Goal: Check status: Check status

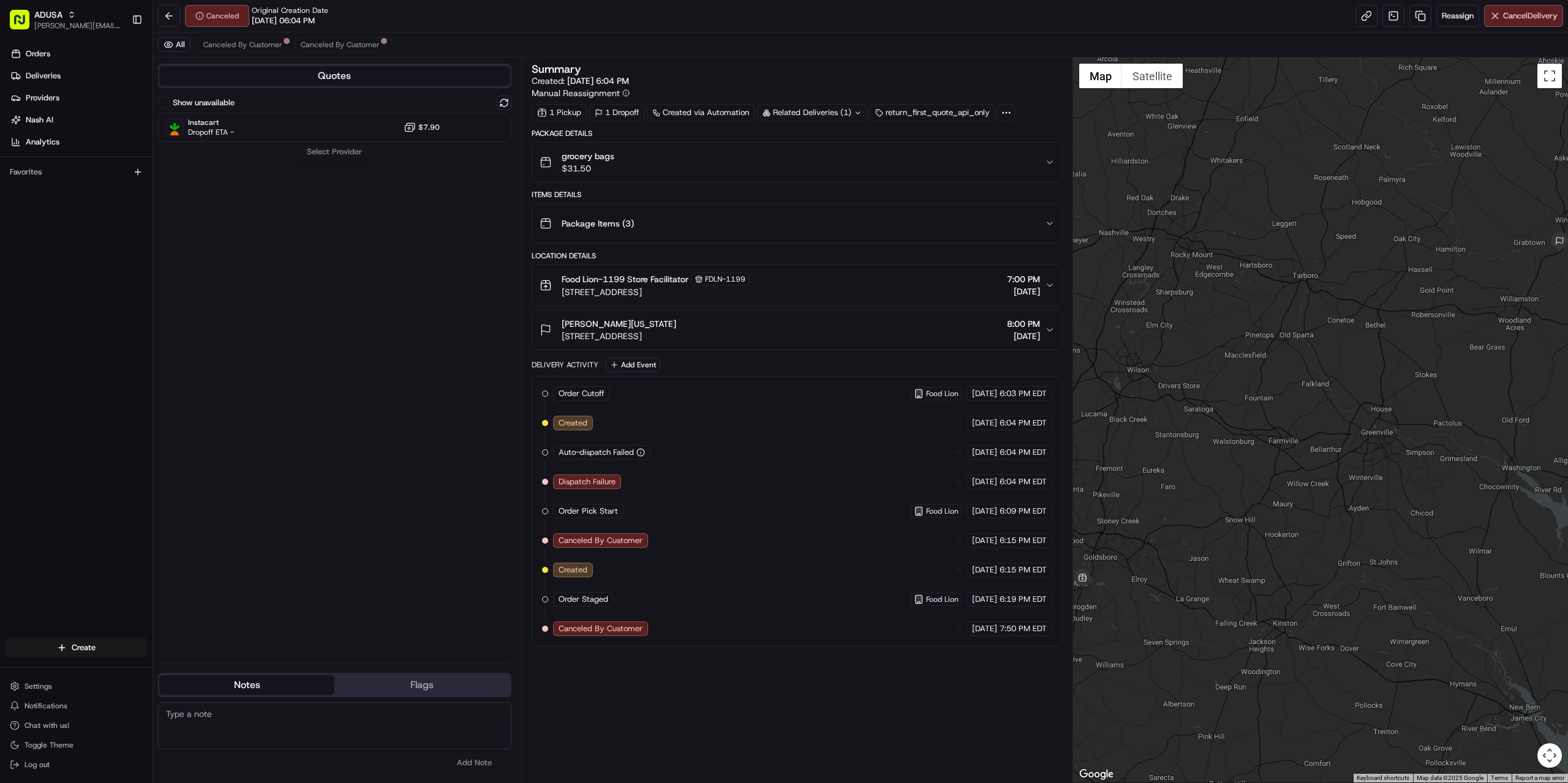
click at [836, 703] on div "Summary Created: 08/21/2025 6:04 PM Manual Reassignment 1 Pickup 1 Dropoff Crea…" at bounding box center [797, 419] width 531 height 713
drag, startPoint x: 234, startPoint y: 707, endPoint x: 231, endPoint y: 715, distance: 8.5
click at [233, 707] on textarea at bounding box center [334, 725] width 353 height 47
paste textarea "store confirmed cancellation."
type textarea "store confirmed cancellation."
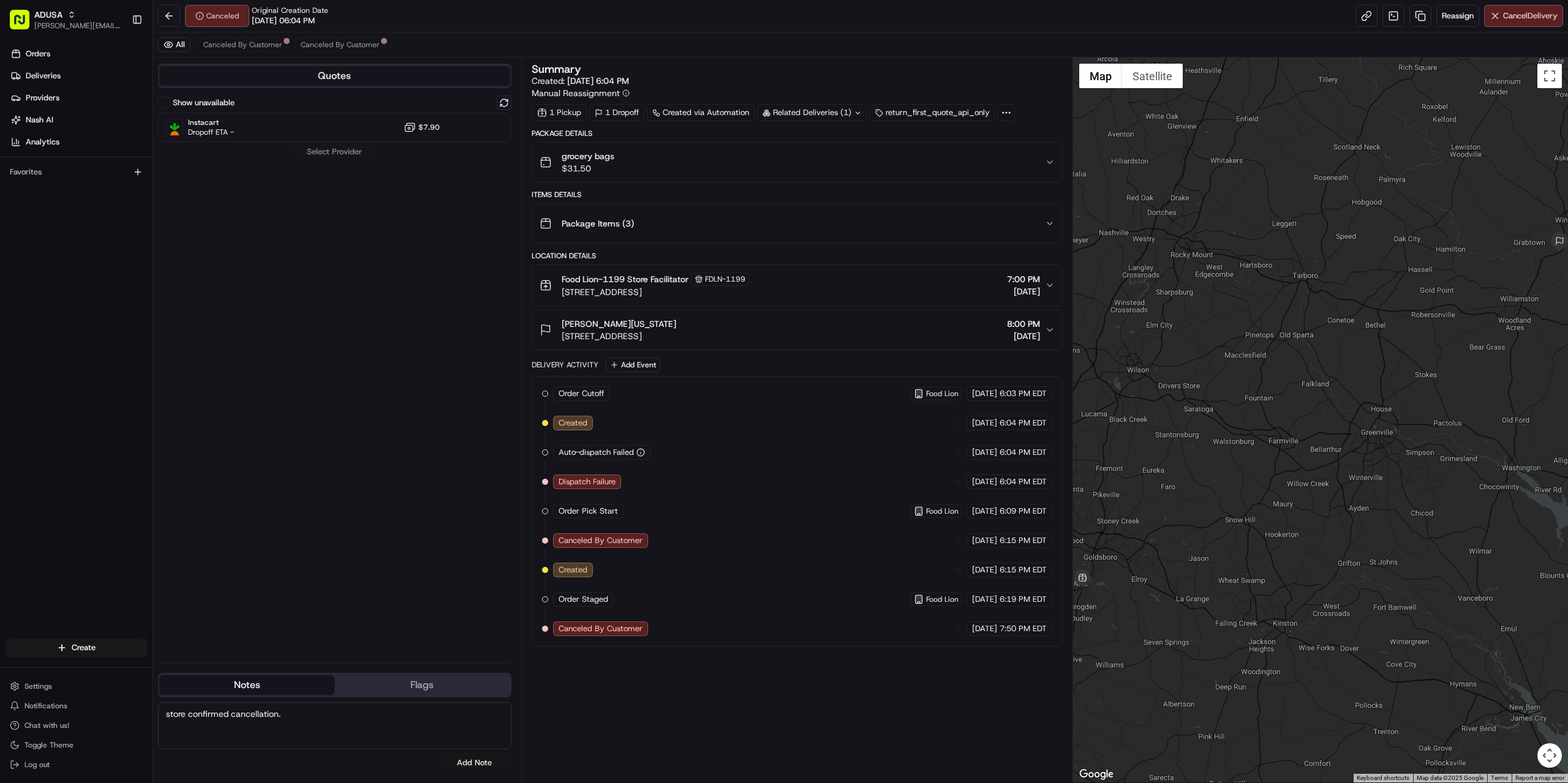
click at [461, 768] on button "Add Note" at bounding box center [475, 763] width 73 height 17
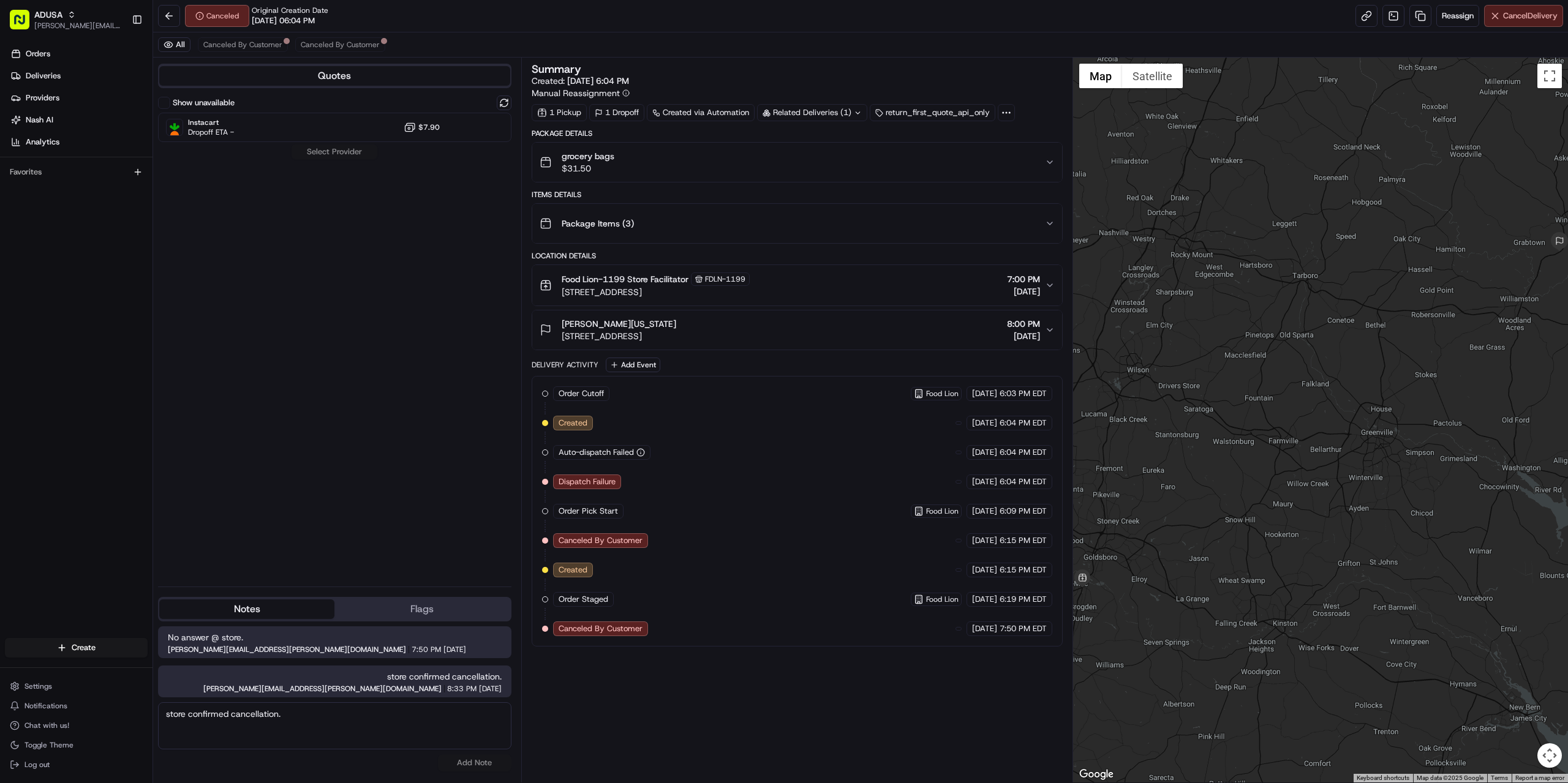
click at [1551, 12] on span "Cancel Delivery" at bounding box center [1529, 16] width 54 height 11
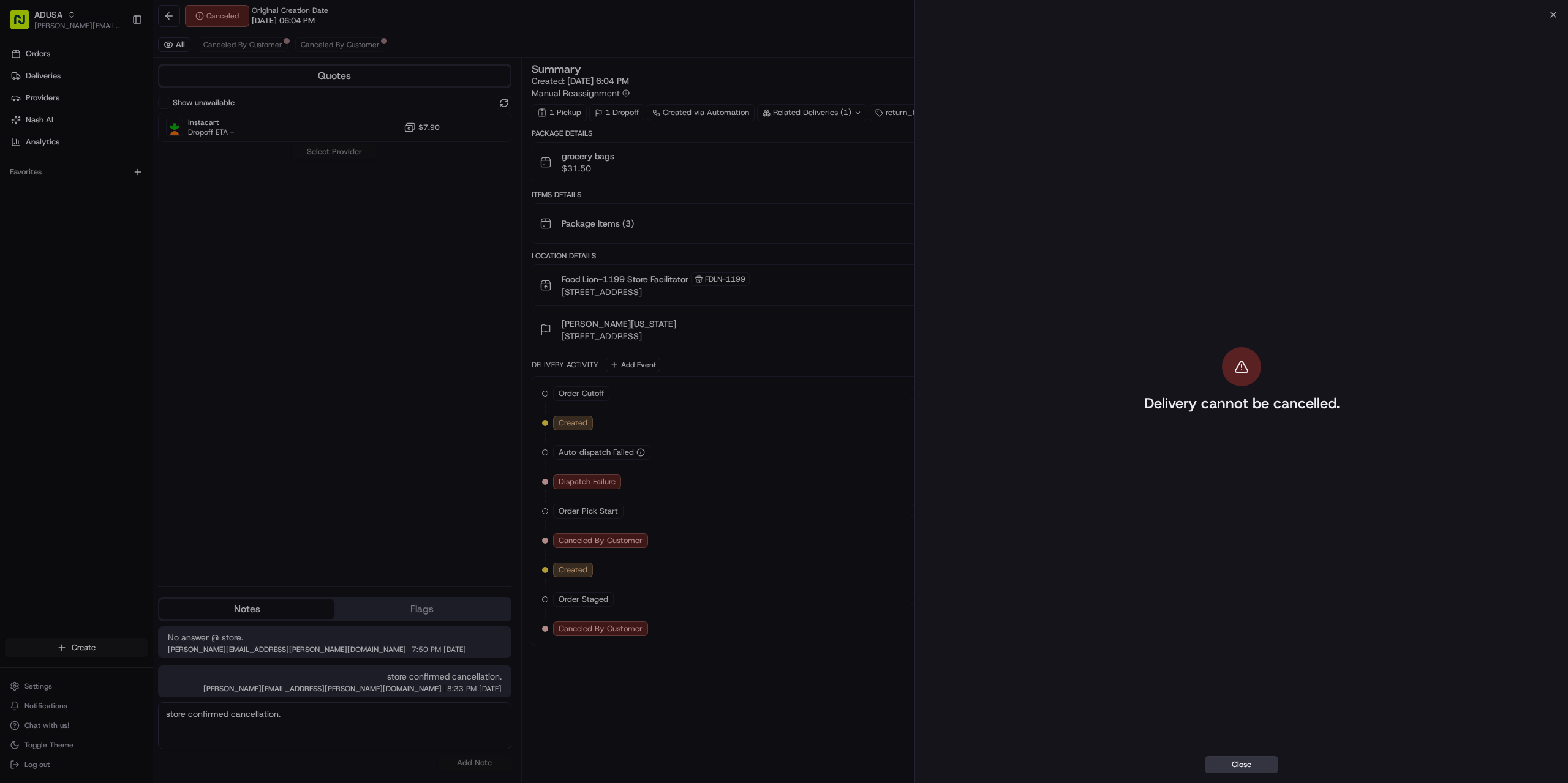
click at [1236, 773] on button "Close" at bounding box center [1241, 765] width 73 height 17
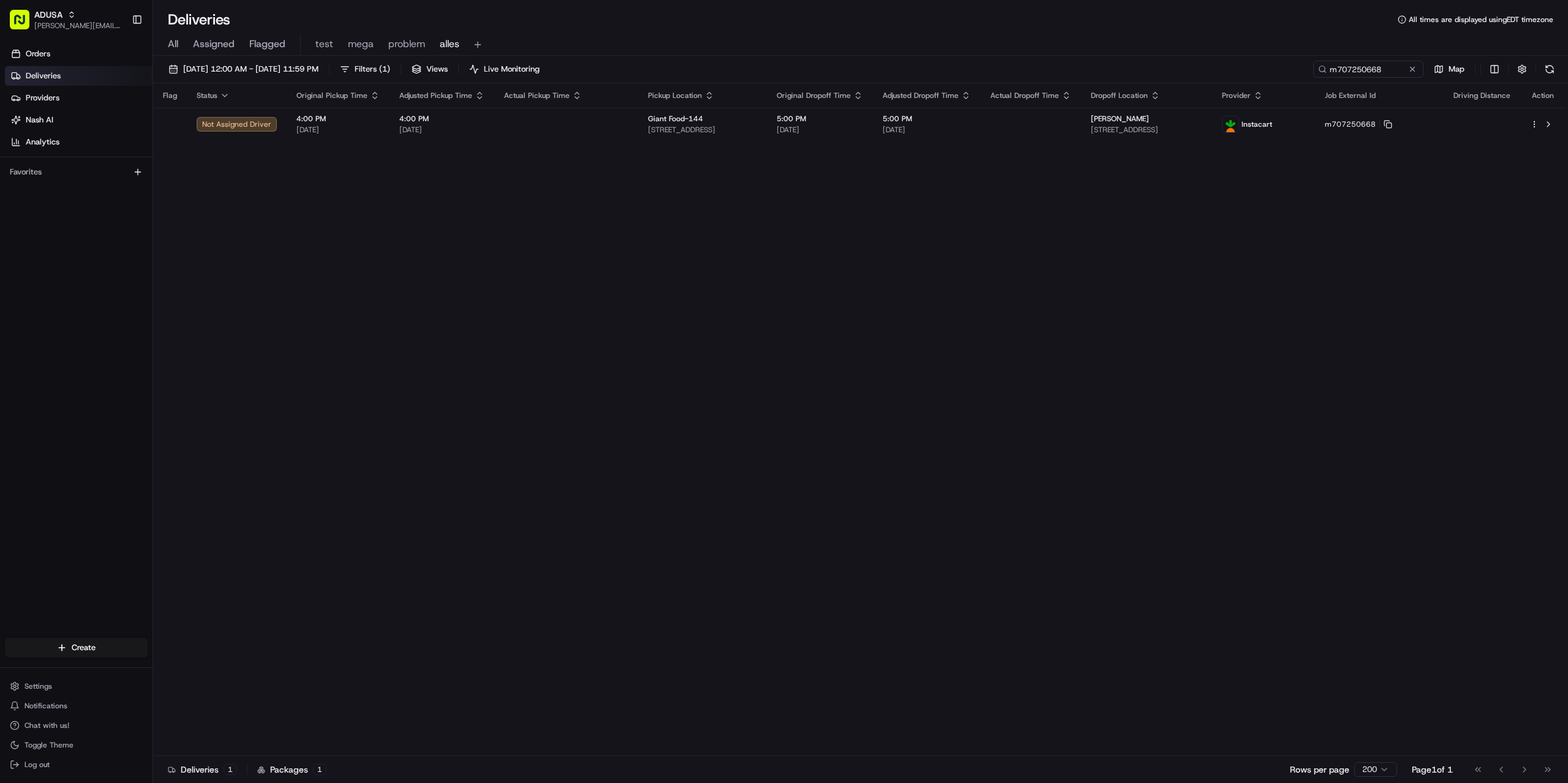
click at [1412, 67] on button at bounding box center [1412, 69] width 12 height 12
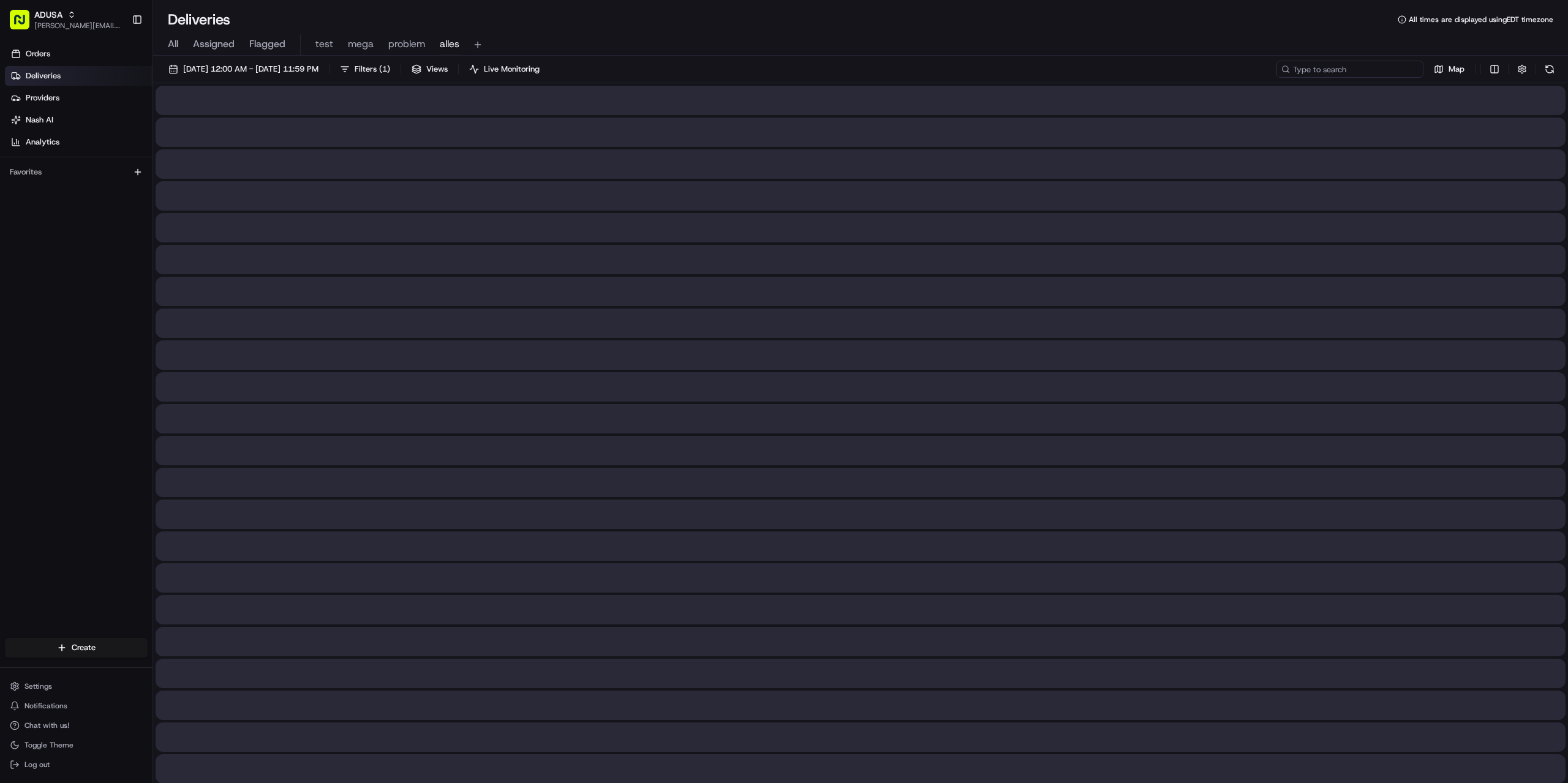
paste input "m708925604"
type input "m708925604"
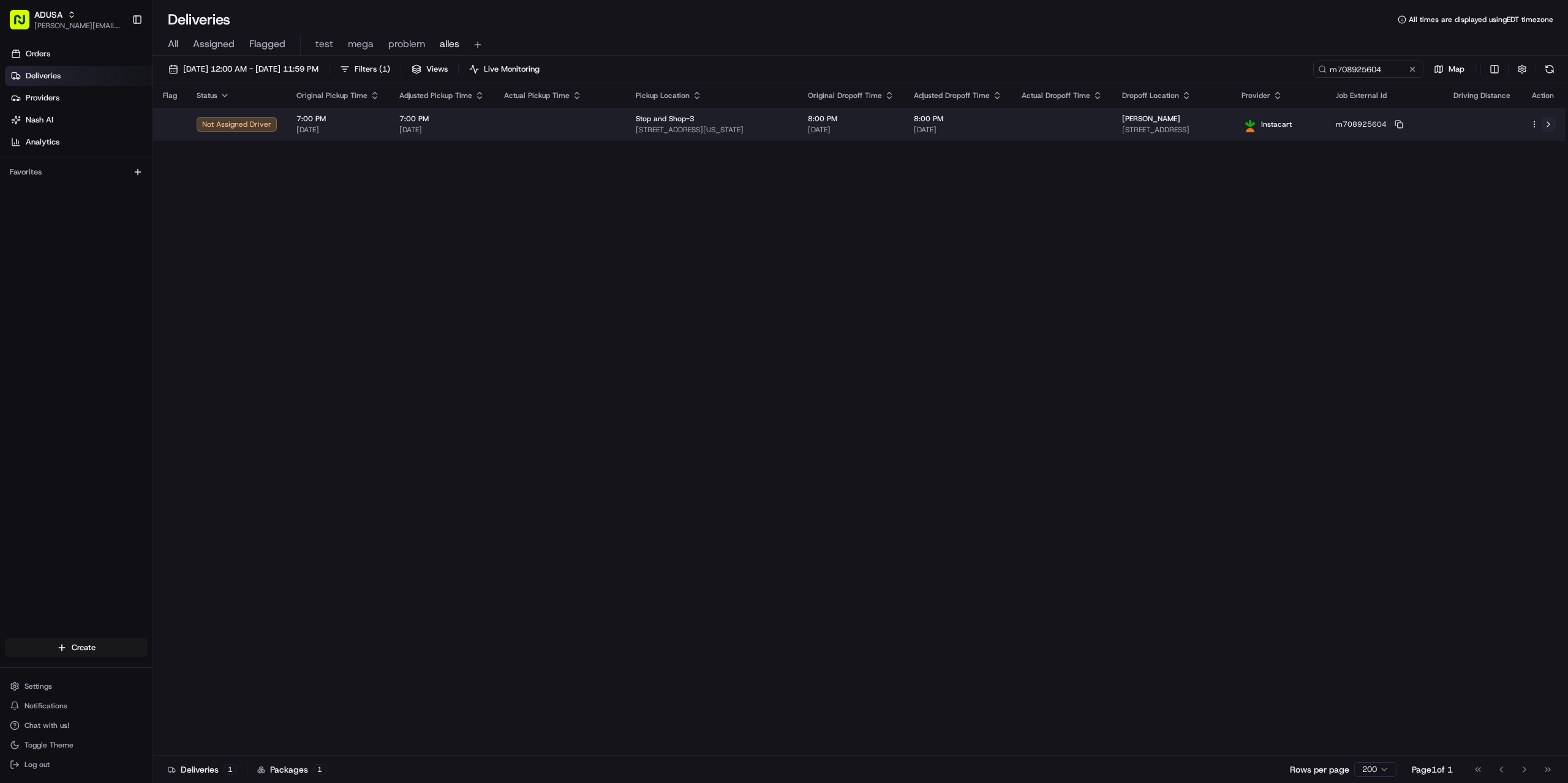
click at [1548, 122] on button at bounding box center [1549, 124] width 15 height 15
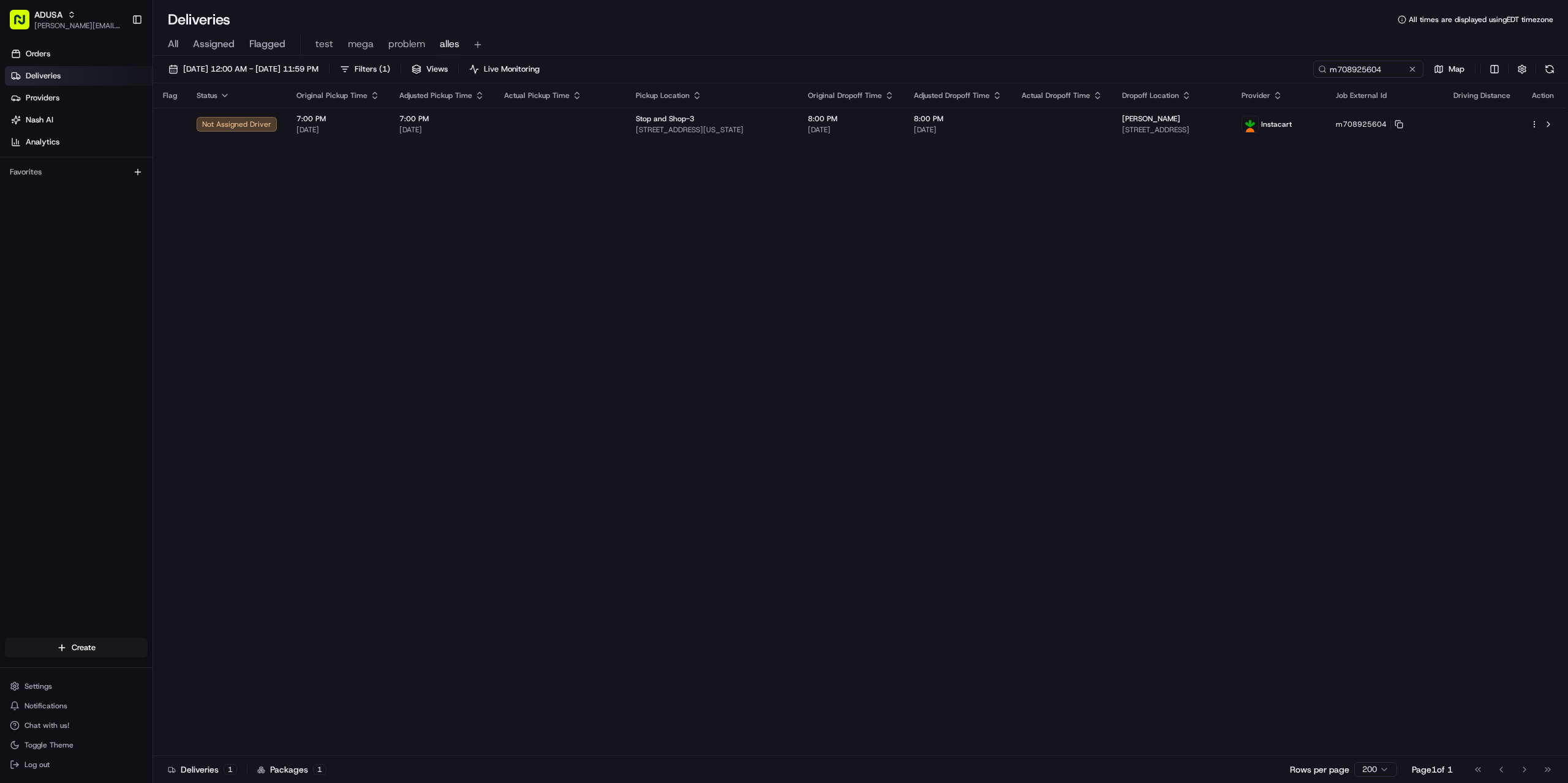
click at [1018, 387] on div "Flag Status Original Pickup Time Adjusted Pickup Time Actual Pickup Time Pickup…" at bounding box center [859, 419] width 1412 height 673
click at [1405, 69] on input "m708925604" at bounding box center [1350, 69] width 147 height 17
click at [1417, 69] on button at bounding box center [1412, 69] width 12 height 12
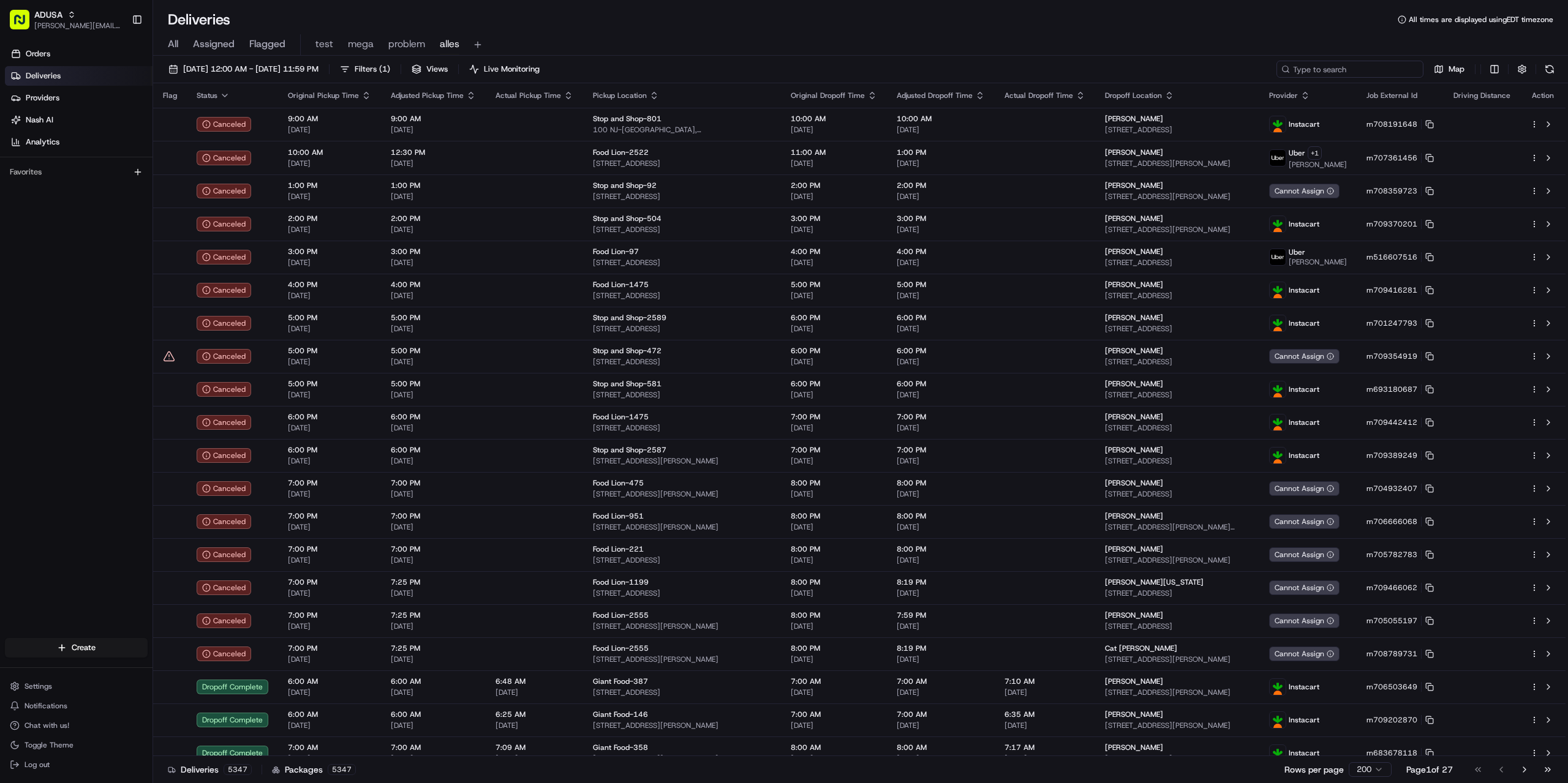
paste input "m709484246"
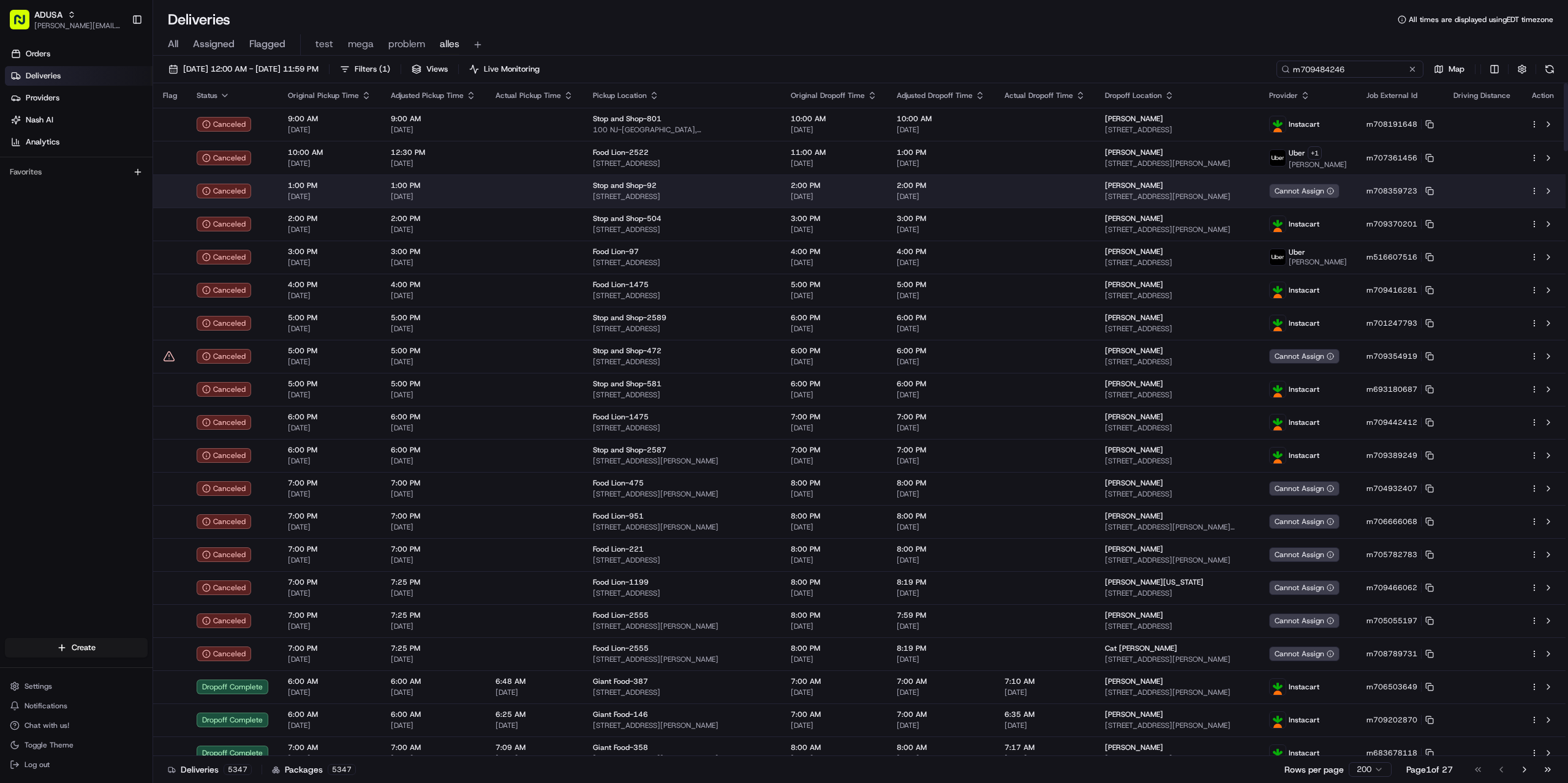
type input "m709484246"
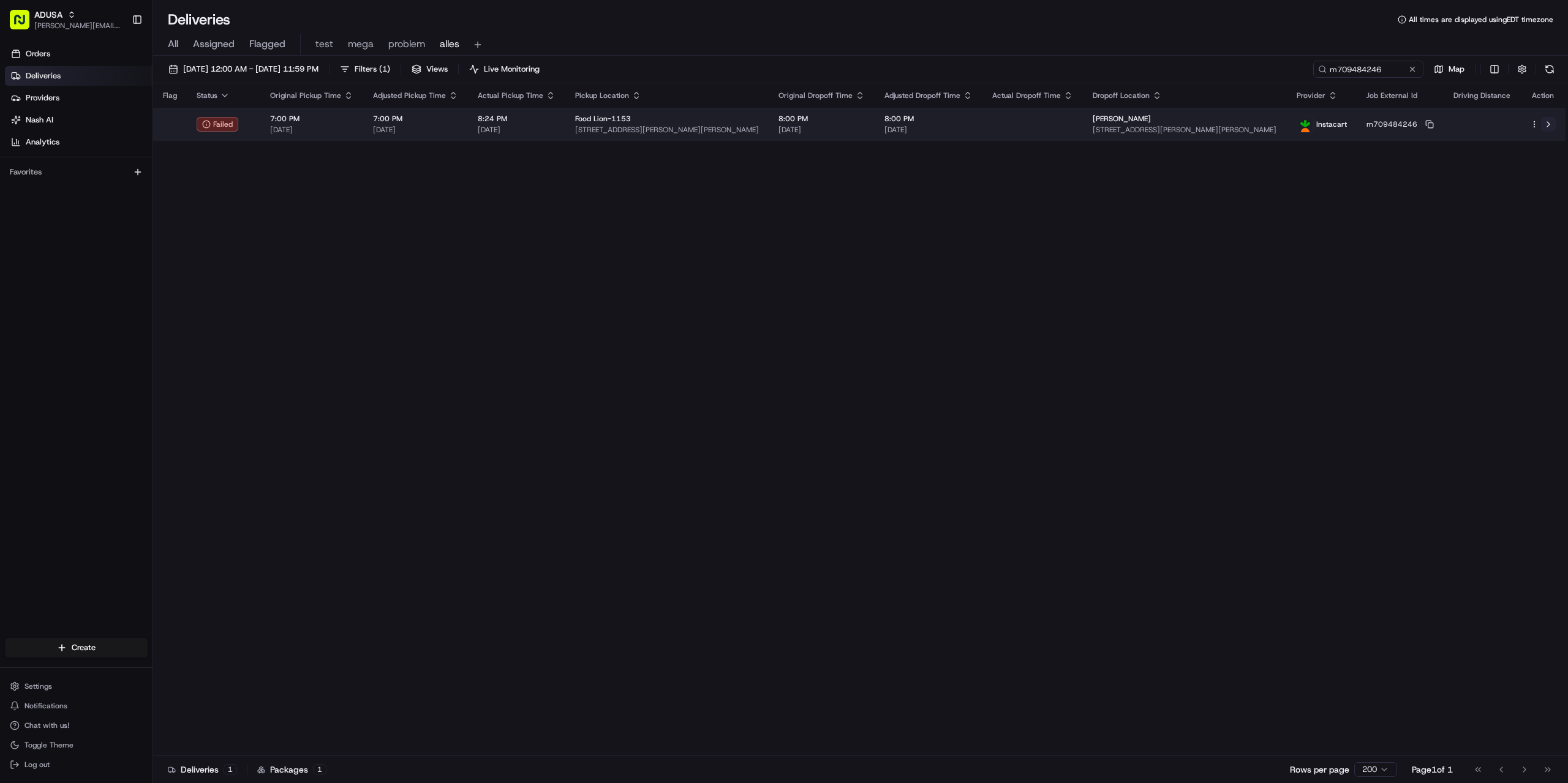
click at [1549, 122] on button at bounding box center [1549, 124] width 15 height 15
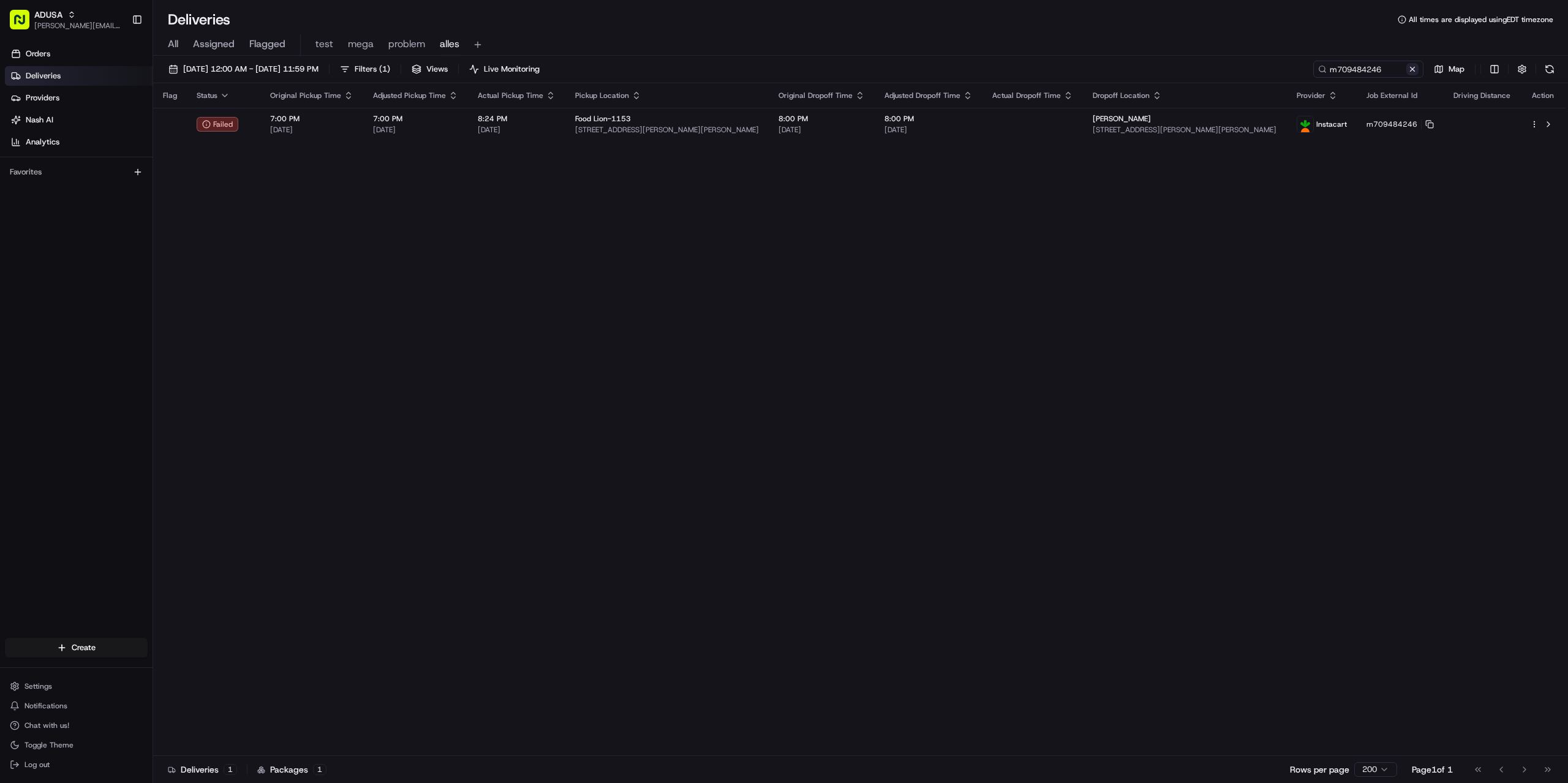
click at [1408, 67] on button at bounding box center [1412, 69] width 12 height 12
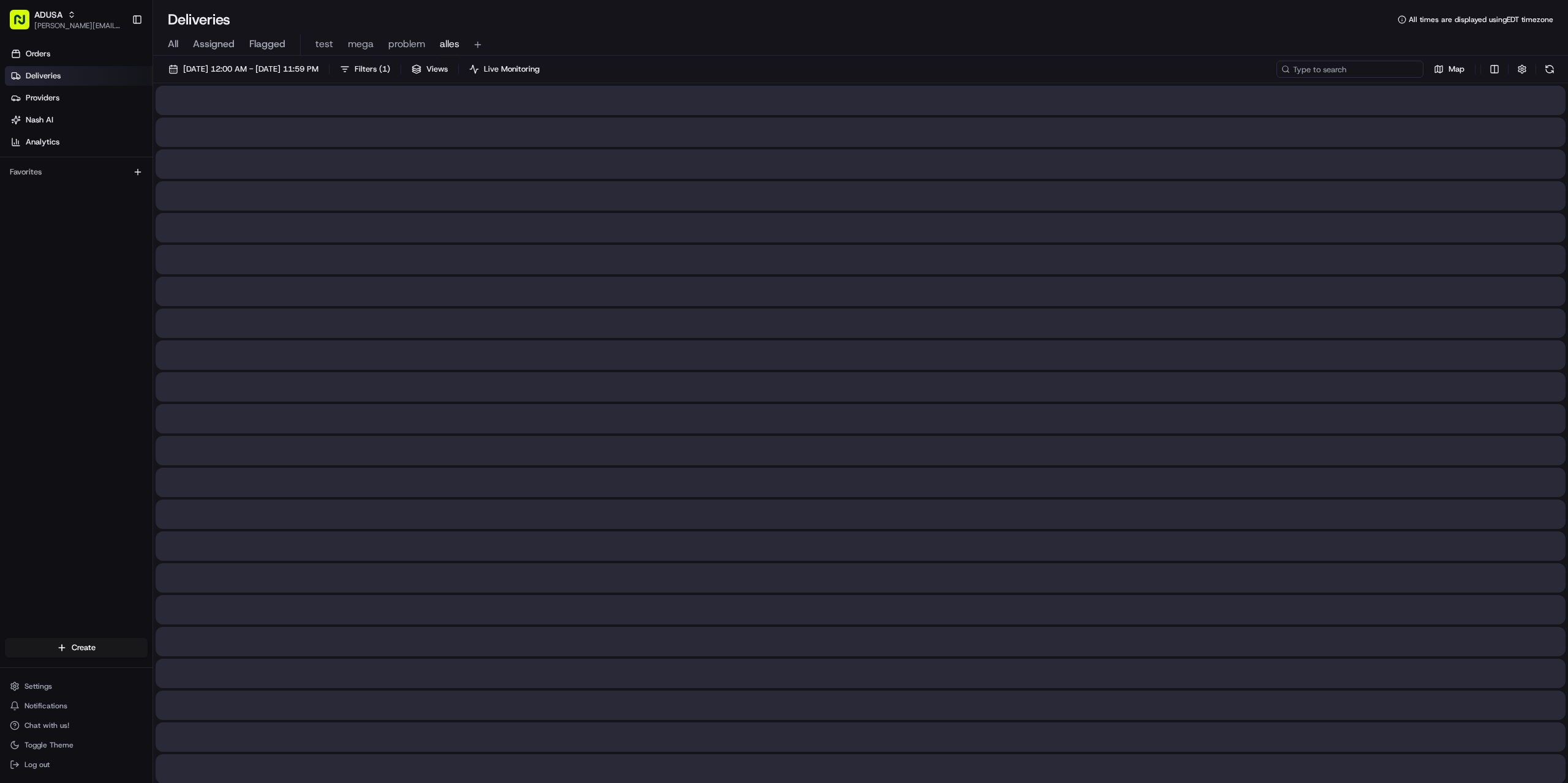
paste input "m708742066"
type input "m708742066"
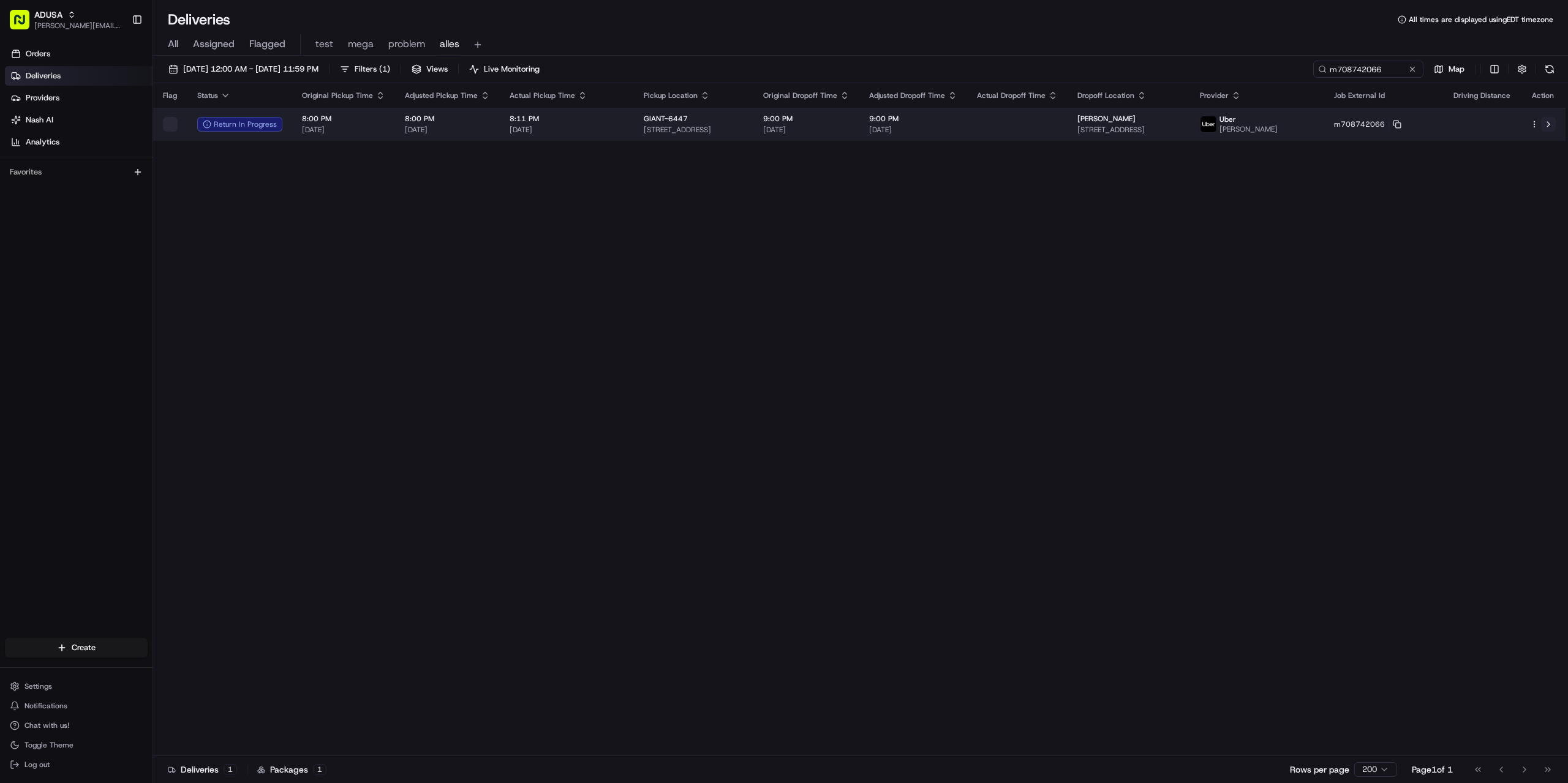
click at [1549, 124] on button at bounding box center [1549, 124] width 15 height 15
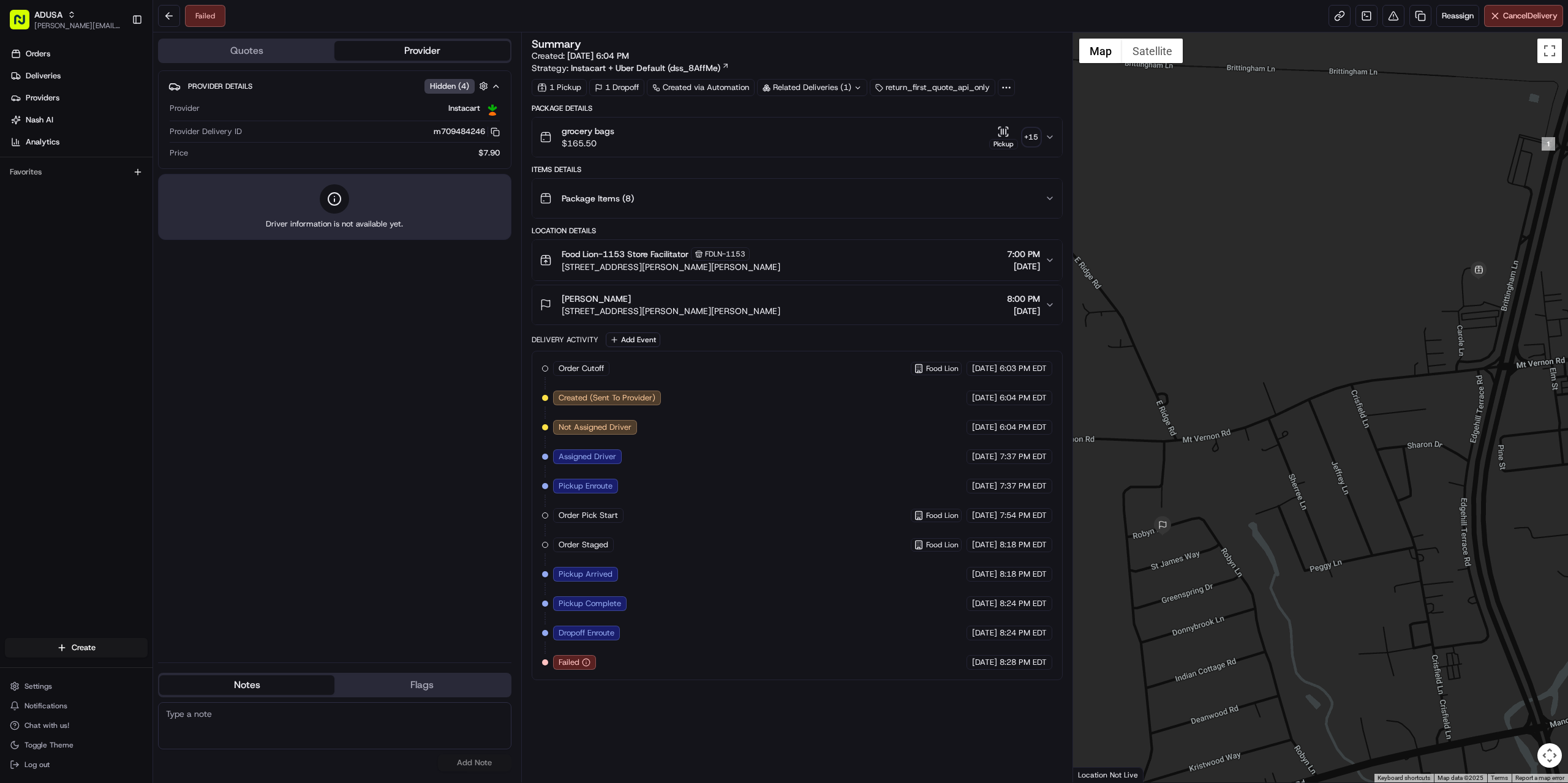
click at [633, 662] on div "Order Cutoff Food Lion 08/21/2025 6:03 PM EDT Created (Sent To Provider) Instac…" at bounding box center [797, 516] width 510 height 308
click at [1030, 628] on span "8:24 PM EDT" at bounding box center [1023, 633] width 47 height 11
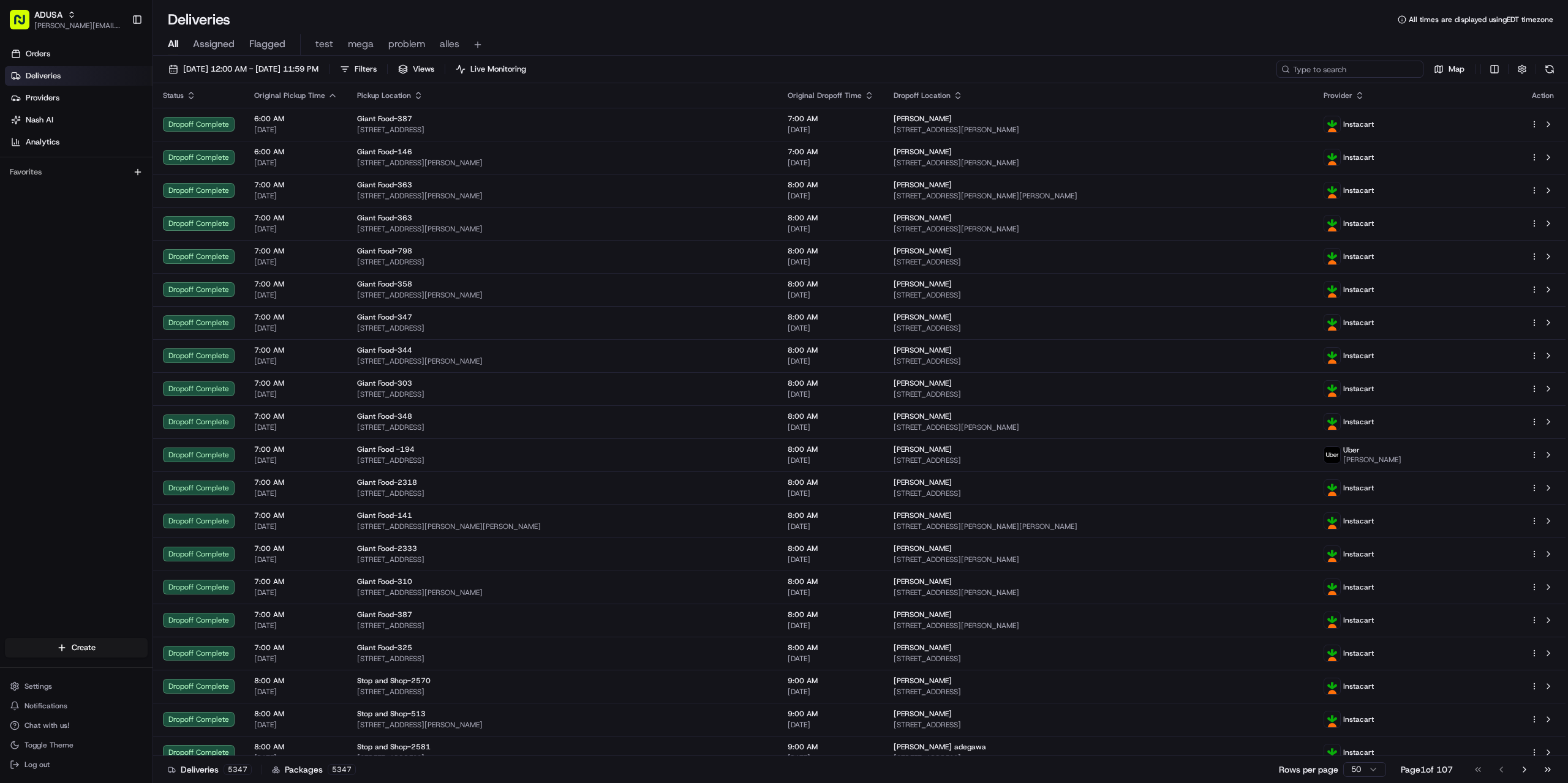
paste input "m708742066"
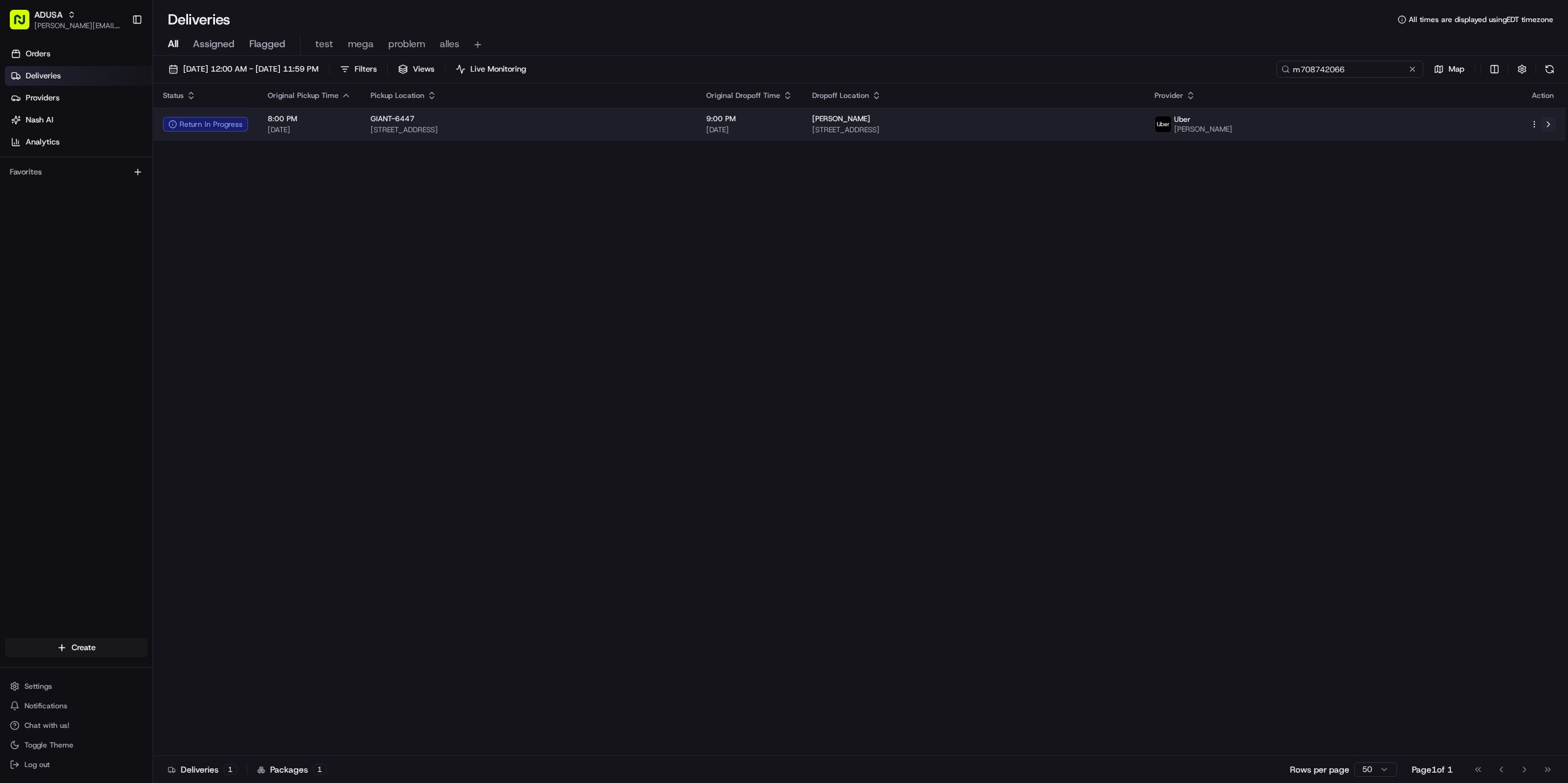
type input "m708742066"
click at [1547, 123] on button at bounding box center [1549, 124] width 15 height 15
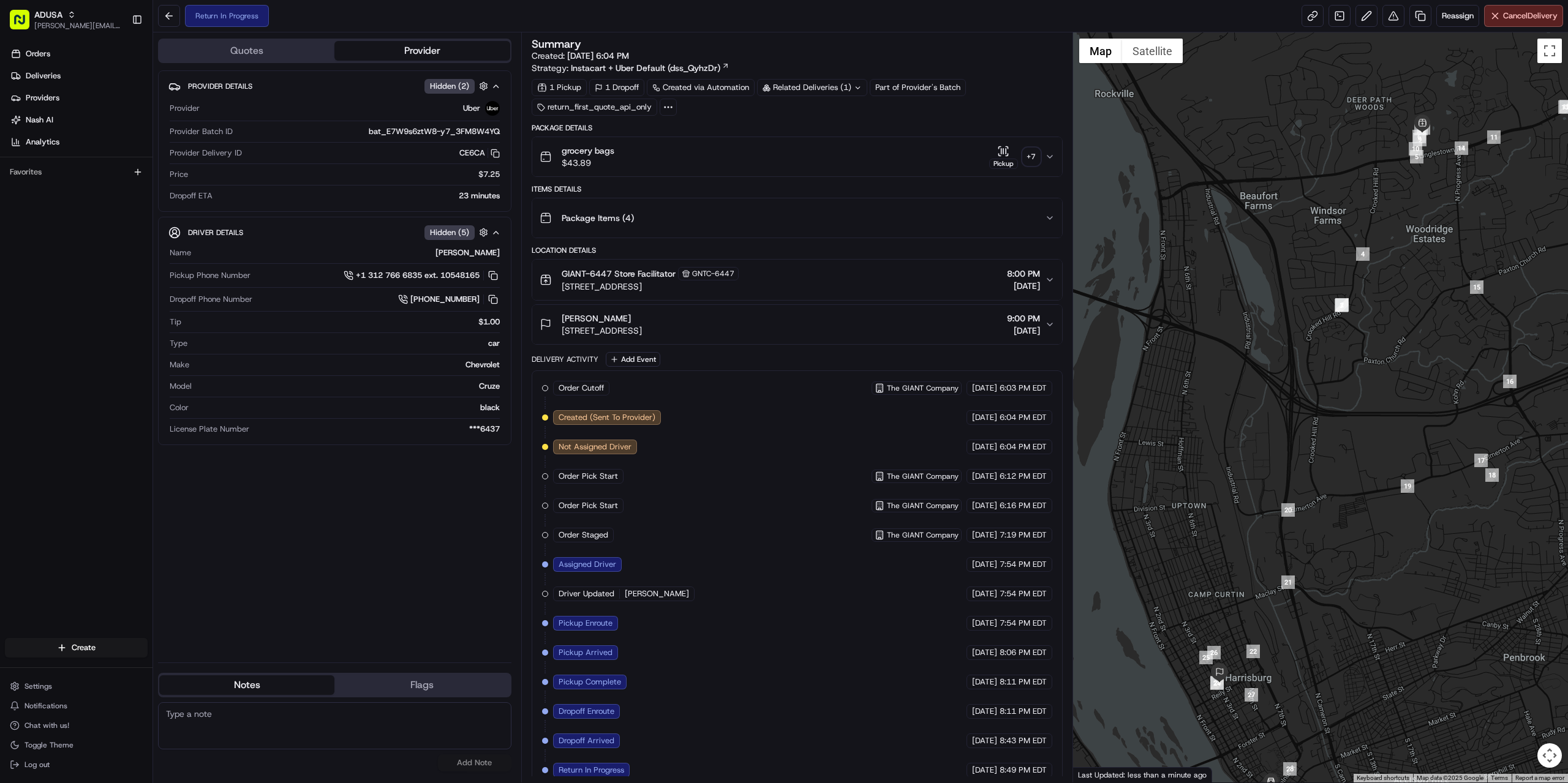
scroll to position [12, 0]
